Goal: Task Accomplishment & Management: Use online tool/utility

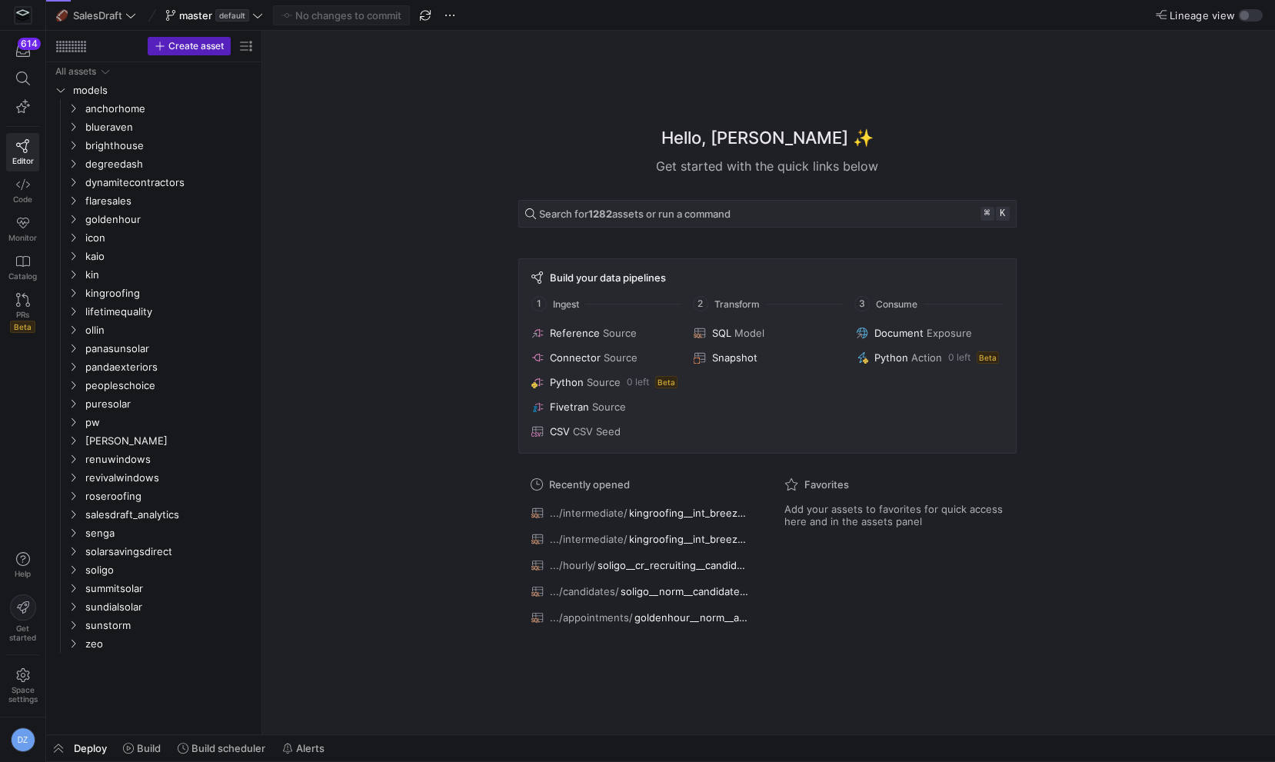
click at [457, 378] on div "Hello, [PERSON_NAME] ✨ Get started with the quick links below Search for 1282 a…" at bounding box center [766, 383] width 997 height 704
click at [404, 418] on div "Hello, [PERSON_NAME] ✨ Get started with the quick links below Search for 1282 a…" at bounding box center [766, 383] width 997 height 704
click at [500, 464] on div "Hello, [PERSON_NAME] ✨ Get started with the quick links below Search for 1282 a…" at bounding box center [766, 383] width 997 height 704
click at [28, 188] on icon at bounding box center [23, 185] width 14 height 14
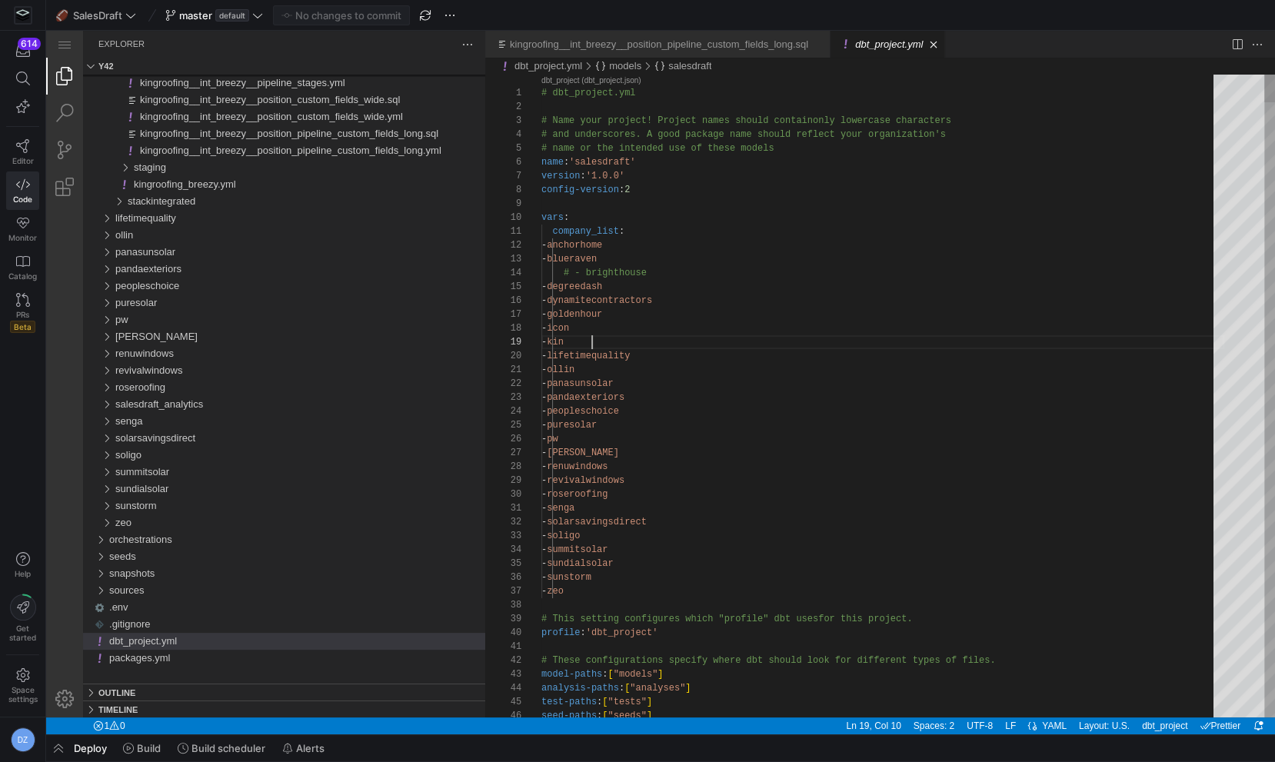
scroll to position [110, 50]
type textarea "# dbt_project.yml # Name your project! Project names should contain only lowerc…"
